Goal: Task Accomplishment & Management: Manage account settings

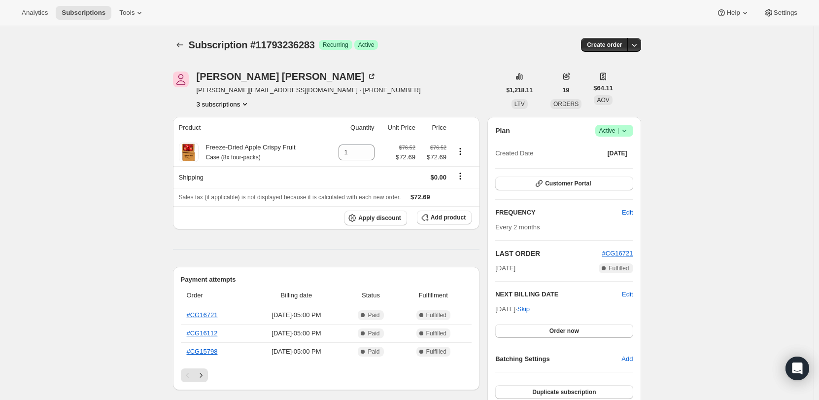
click at [211, 100] on button "3 subscriptions" at bounding box center [224, 104] width 54 height 10
click at [215, 119] on span "11674681659" at bounding box center [211, 122] width 39 height 7
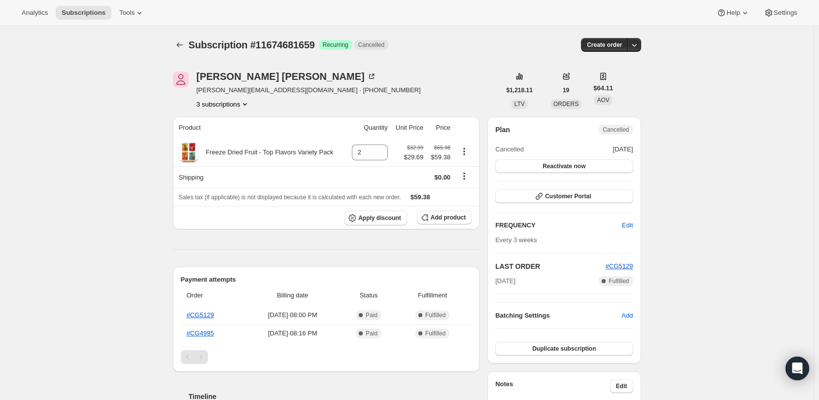
click at [218, 106] on button "3 subscriptions" at bounding box center [224, 104] width 54 height 10
click at [221, 148] on button "14719287611" at bounding box center [226, 156] width 74 height 16
click at [228, 103] on button "3 subscriptions" at bounding box center [224, 104] width 54 height 10
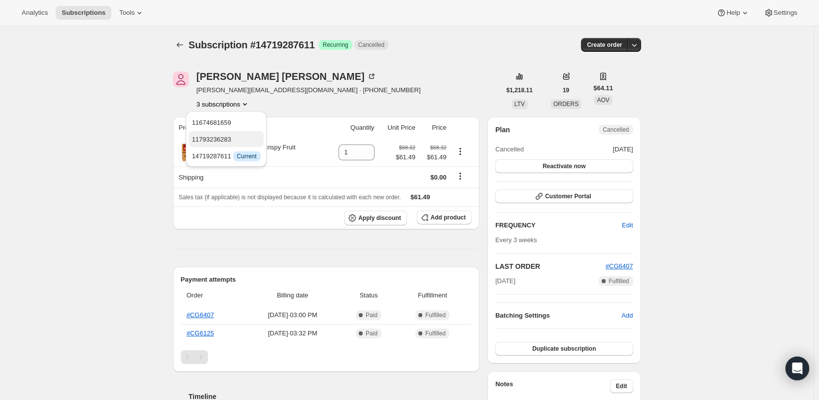
click at [233, 135] on span "11793236283" at bounding box center [226, 139] width 68 height 10
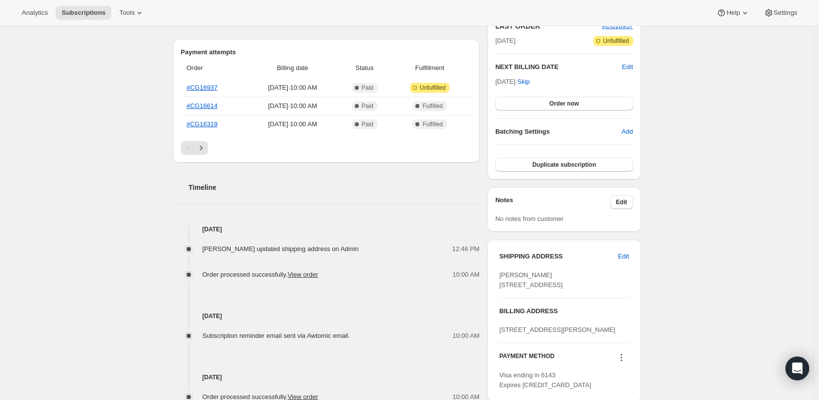
scroll to position [246, 0]
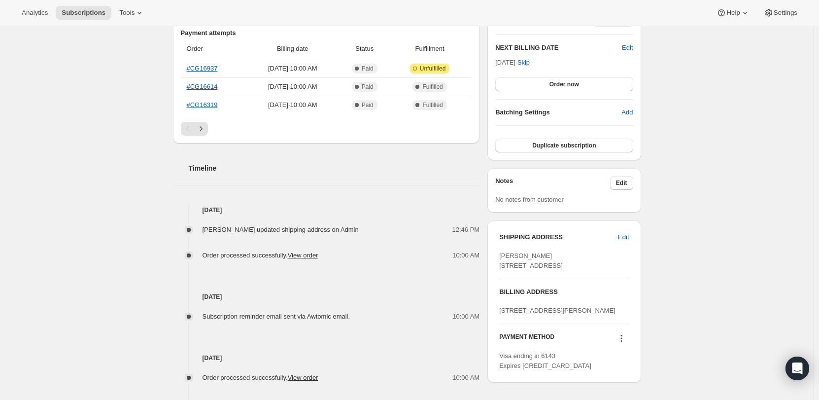
click at [629, 239] on span "Edit" at bounding box center [623, 237] width 11 height 10
select select "[GEOGRAPHIC_DATA]"
select select "IL"
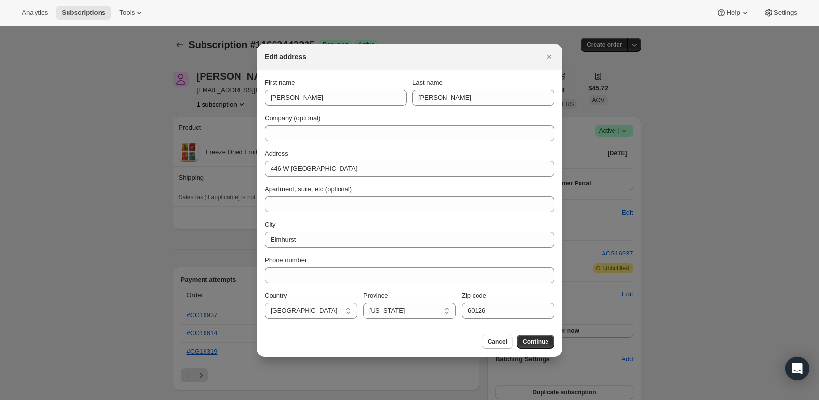
scroll to position [0, 0]
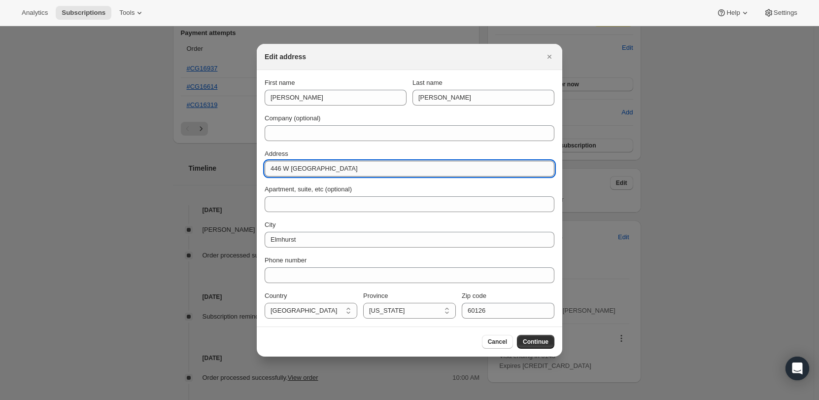
click at [330, 163] on input "446 W [GEOGRAPHIC_DATA]" at bounding box center [410, 169] width 290 height 16
type input "[STREET_ADDRESS]"
click at [363, 144] on div "First name [PERSON_NAME] Last name [PERSON_NAME] Company (optional) Address [ST…" at bounding box center [410, 198] width 290 height 240
click at [347, 174] on input "[STREET_ADDRESS]" at bounding box center [410, 169] width 290 height 16
click at [352, 149] on div "Address" at bounding box center [410, 154] width 290 height 10
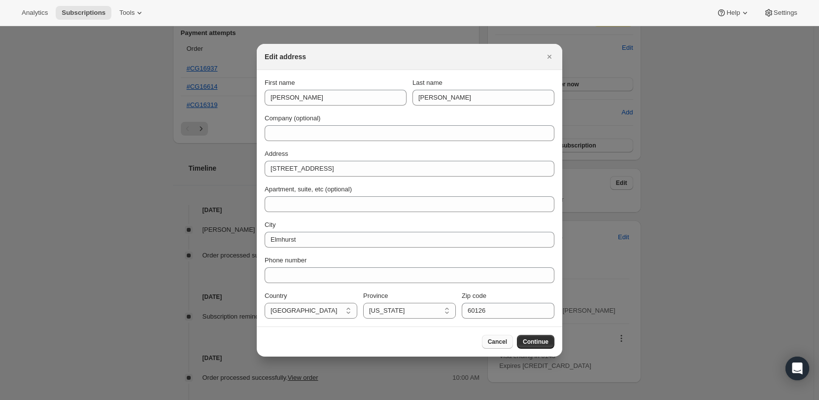
click at [493, 346] on button "Cancel" at bounding box center [497, 341] width 31 height 14
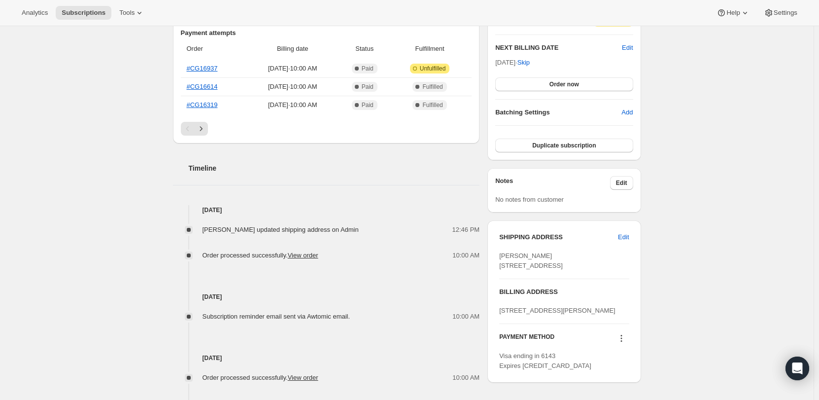
click at [552, 266] on div "[PERSON_NAME] [STREET_ADDRESS]" at bounding box center [564, 261] width 130 height 20
drag, startPoint x: 501, startPoint y: 267, endPoint x: 553, endPoint y: 275, distance: 52.4
click at [553, 275] on div "SHIPPING ADDRESS Edit [PERSON_NAME] [STREET_ADDRESS] BILLING ADDRESS [STREET_AD…" at bounding box center [563, 301] width 153 height 162
copy span "[STREET_ADDRESS]"
click at [734, 276] on div "Subscription #11663442235. This page is ready Subscription #11663442235 Success…" at bounding box center [406, 172] width 813 height 785
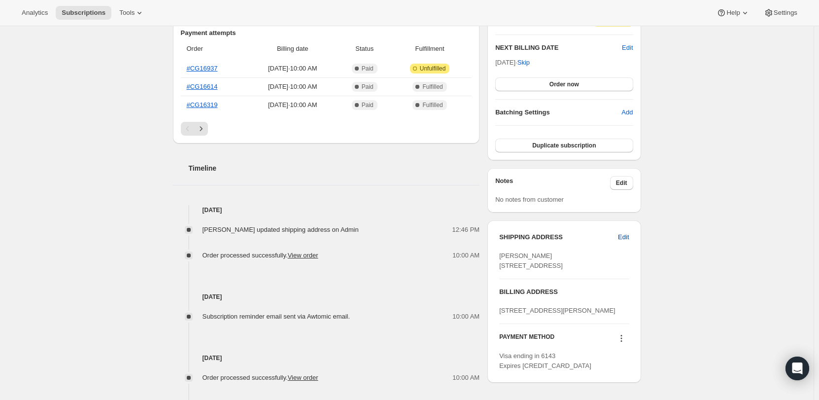
click at [622, 236] on span "Edit" at bounding box center [623, 237] width 11 height 10
select select "[GEOGRAPHIC_DATA]"
select select "IL"
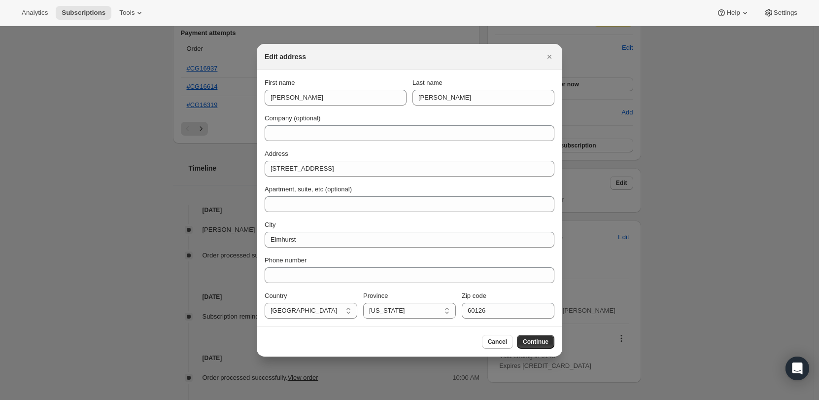
scroll to position [0, 0]
click at [500, 338] on span "Cancel" at bounding box center [497, 341] width 19 height 8
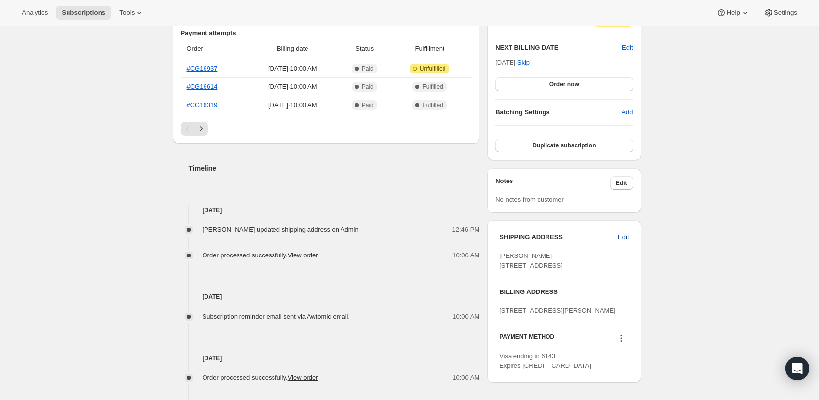
click at [624, 232] on span "Edit" at bounding box center [623, 237] width 11 height 10
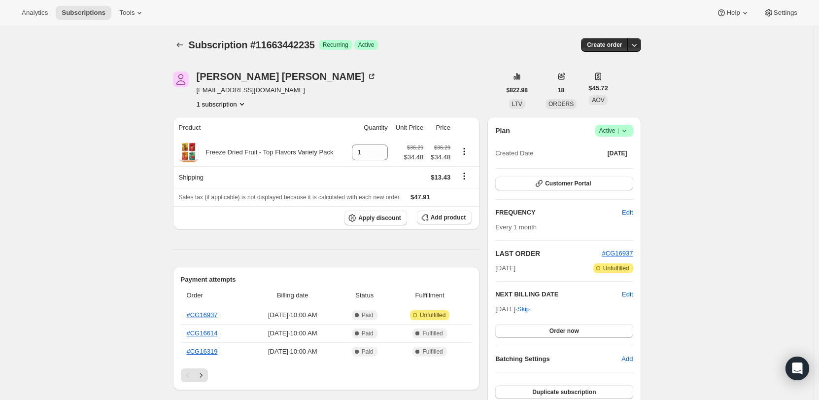
select select "[GEOGRAPHIC_DATA]"
select select "IL"
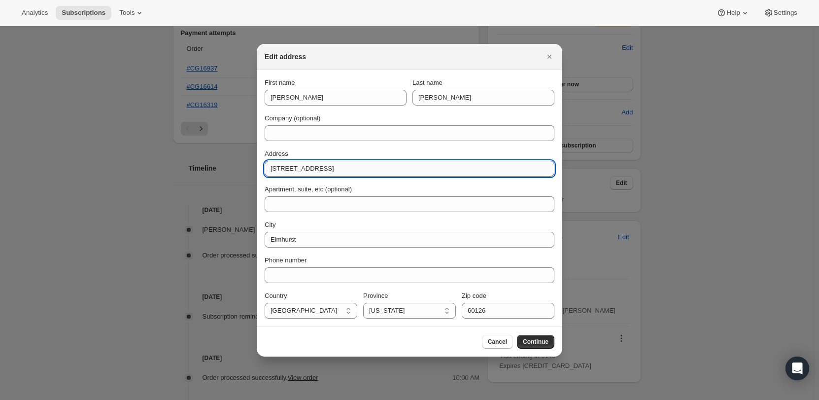
click at [343, 173] on input "[STREET_ADDRESS]" at bounding box center [410, 169] width 290 height 16
click at [350, 146] on div "First name [PERSON_NAME] Last name [PERSON_NAME] Company (optional) Address [ST…" at bounding box center [410, 198] width 290 height 240
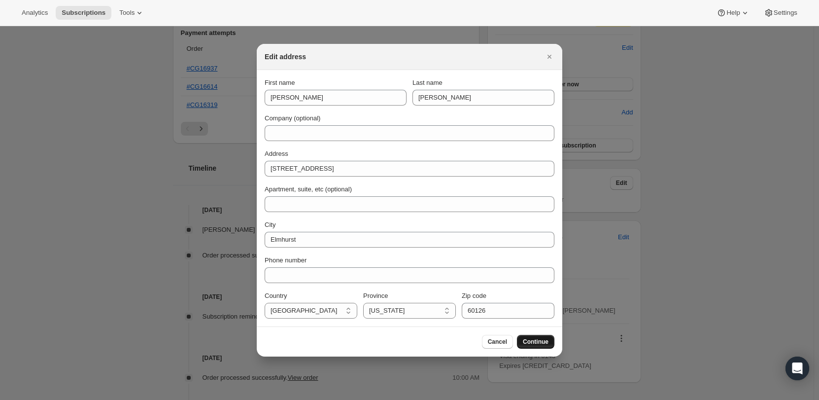
click at [529, 336] on button "Continue" at bounding box center [535, 341] width 37 height 14
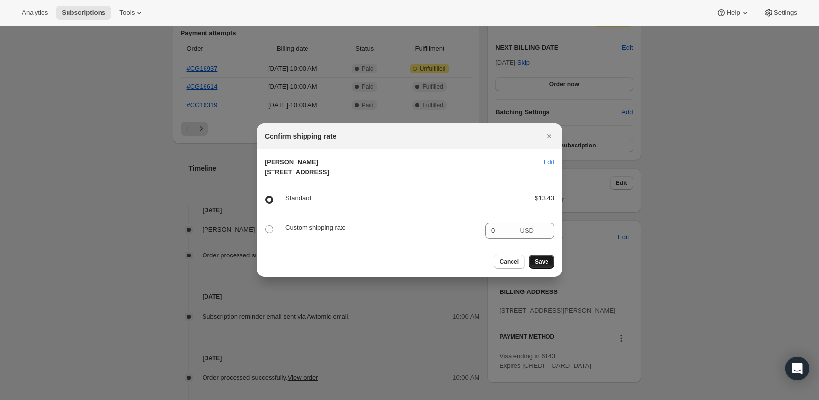
click at [545, 266] on span "Save" at bounding box center [541, 262] width 14 height 8
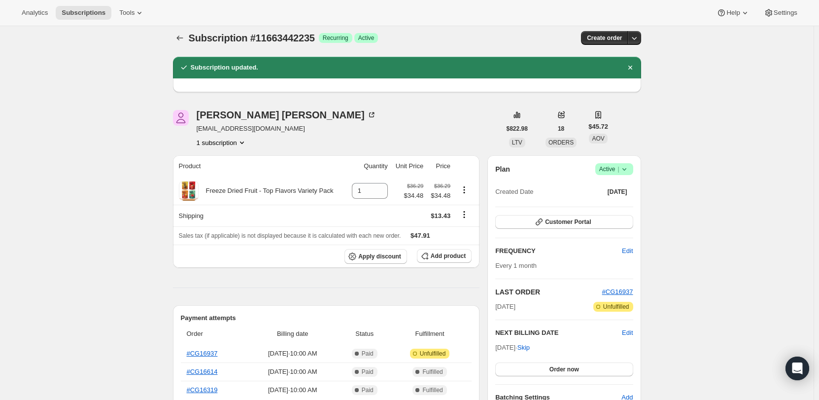
scroll to position [5, 0]
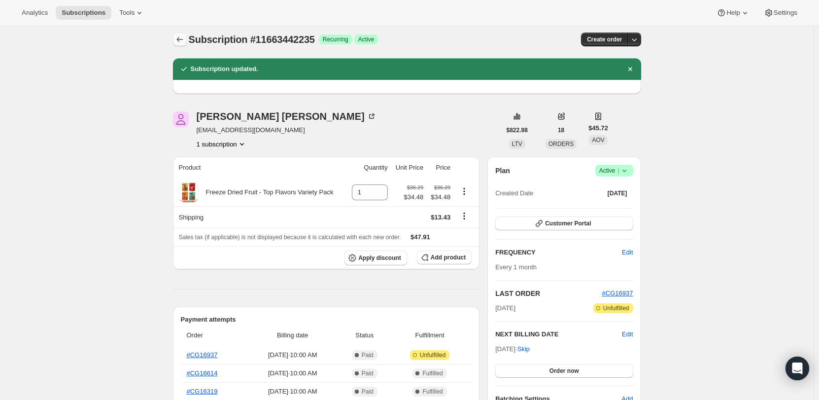
click at [182, 44] on button "Subscriptions" at bounding box center [180, 40] width 14 height 14
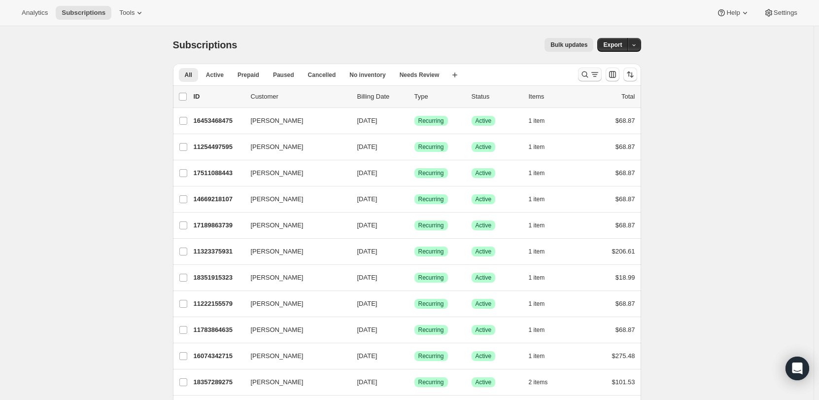
click at [584, 70] on icon "Search and filter results" at bounding box center [585, 74] width 10 height 10
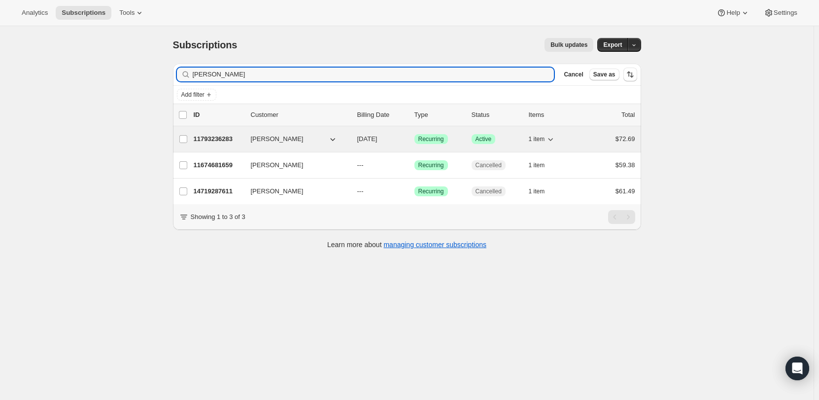
type input "[PERSON_NAME]"
click at [246, 137] on div "11793236283 [PERSON_NAME] [DATE] Success Recurring Success Active 1 item $72.69" at bounding box center [414, 139] width 441 height 14
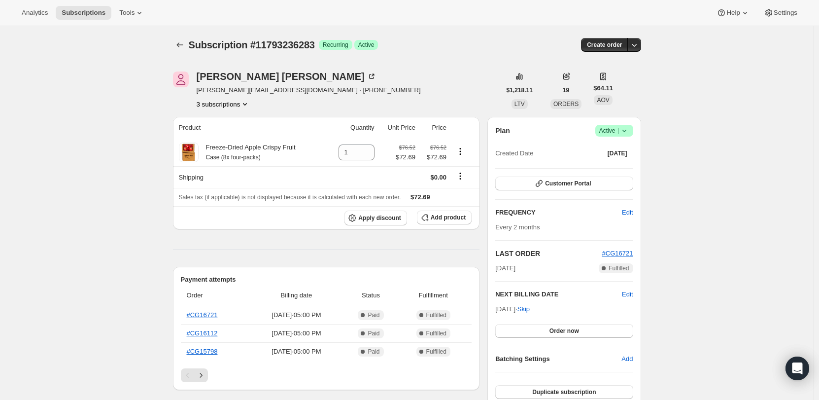
click at [634, 130] on div "Plan Success Active | Created Date [DATE] Customer Portal FREQUENCY Edit Every …" at bounding box center [563, 262] width 153 height 290
click at [629, 130] on icon at bounding box center [624, 131] width 10 height 10
click at [630, 147] on span "Pause subscription" at bounding box center [616, 149] width 54 height 7
